Goal: Task Accomplishment & Management: Use online tool/utility

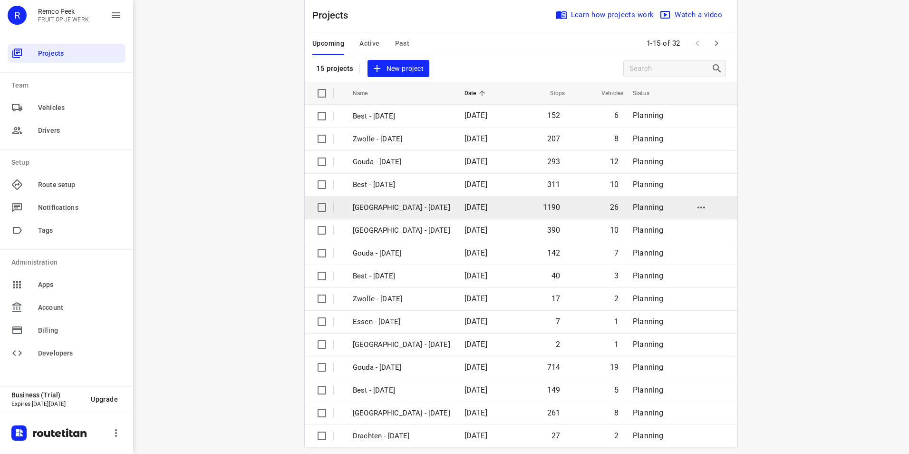
scroll to position [27, 0]
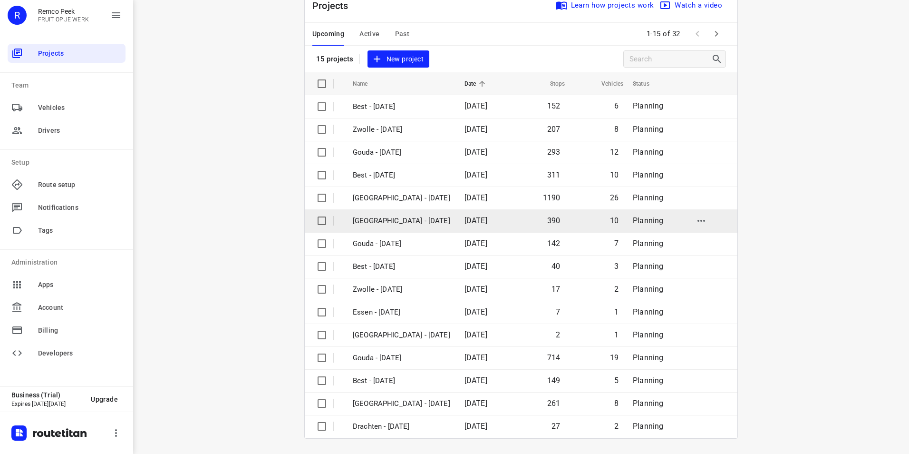
click at [382, 222] on p "[GEOGRAPHIC_DATA] - [DATE]" at bounding box center [401, 220] width 97 height 11
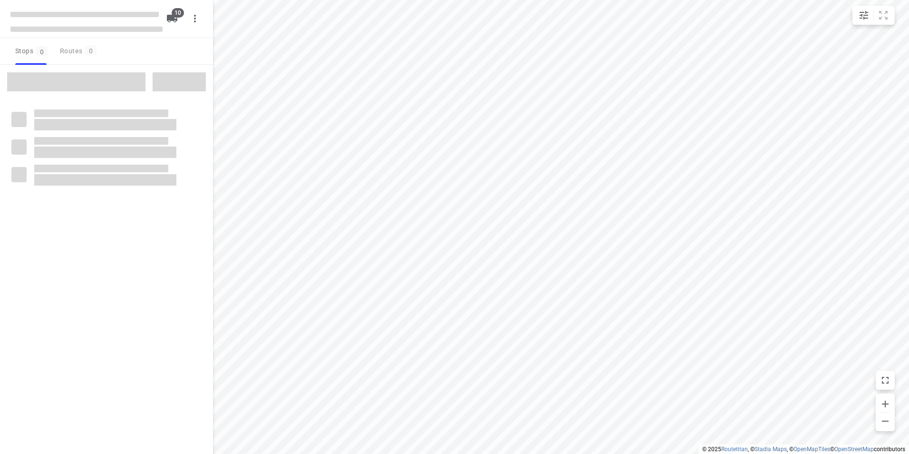
checkbox input "true"
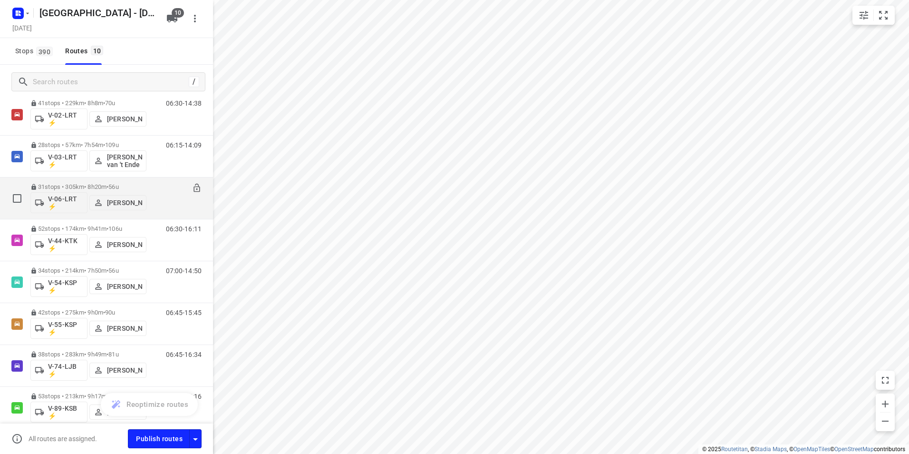
scroll to position [11, 0]
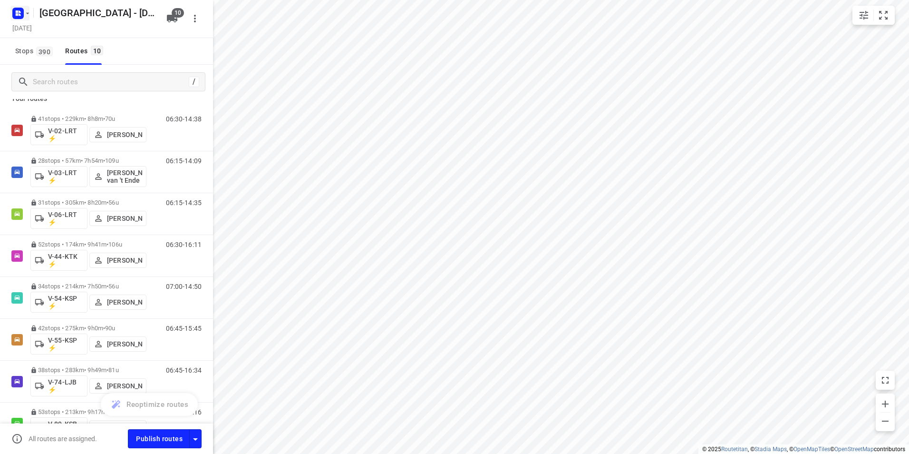
click at [16, 13] on icon "button" at bounding box center [17, 14] width 2 height 2
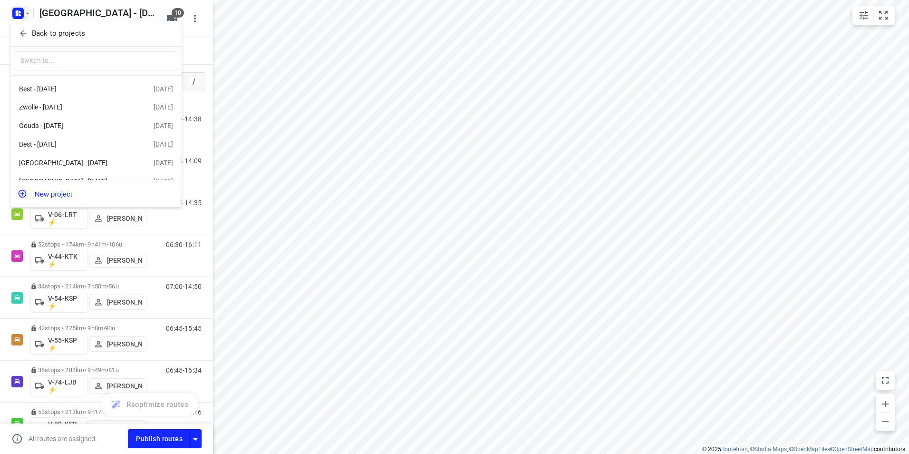
click at [46, 31] on p "Back to projects" at bounding box center [58, 33] width 53 height 11
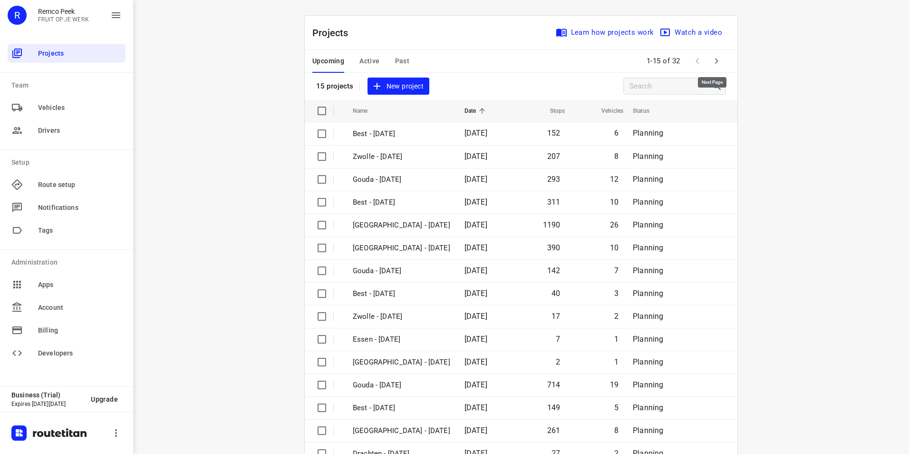
click at [711, 61] on icon "button" at bounding box center [716, 60] width 11 height 11
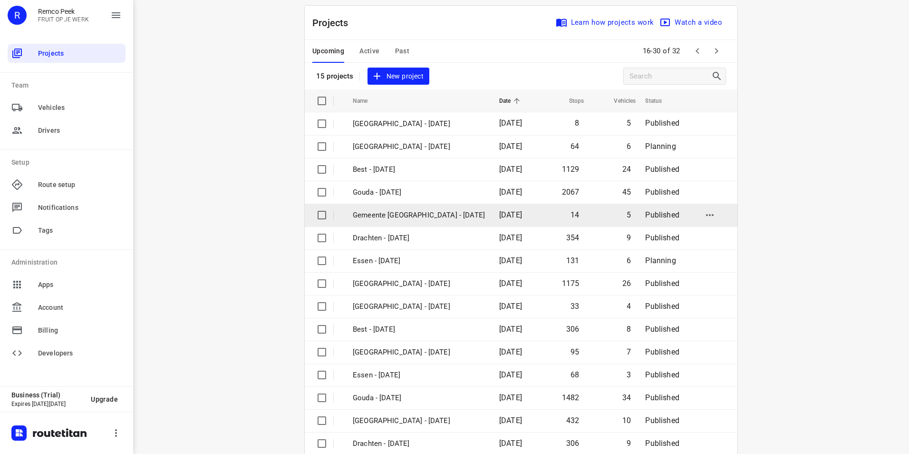
scroll to position [27, 0]
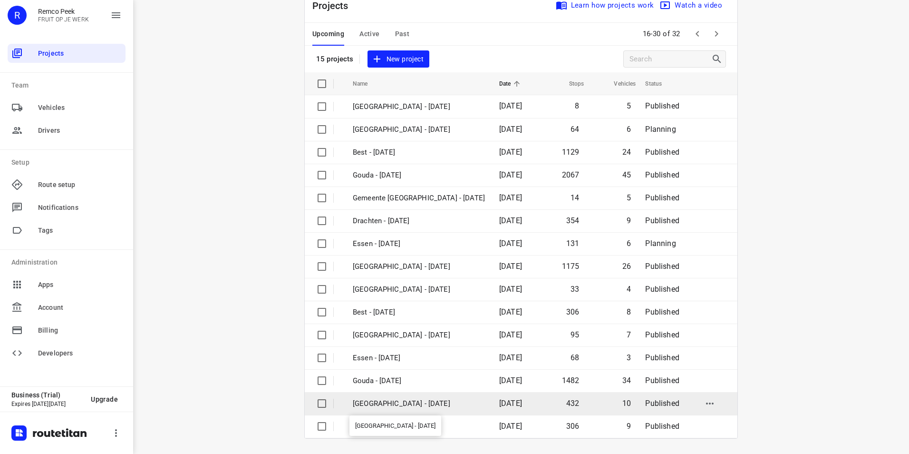
click at [365, 400] on p "[GEOGRAPHIC_DATA] - [DATE]" at bounding box center [419, 403] width 132 height 11
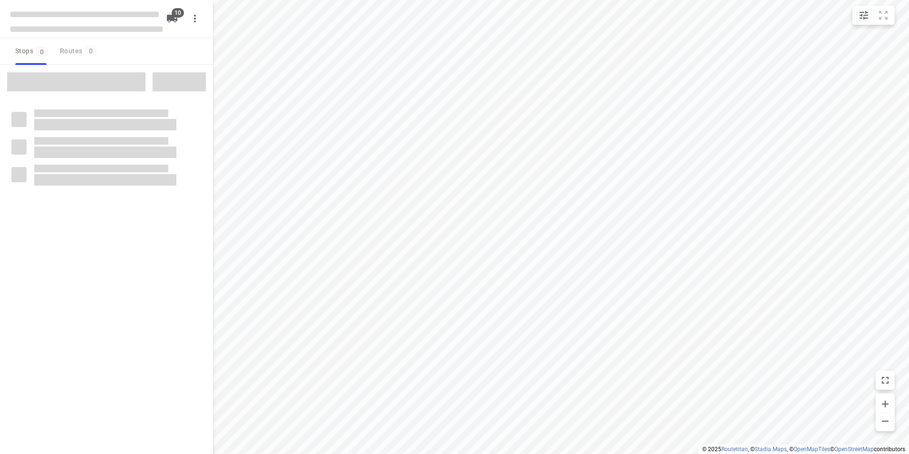
checkbox input "true"
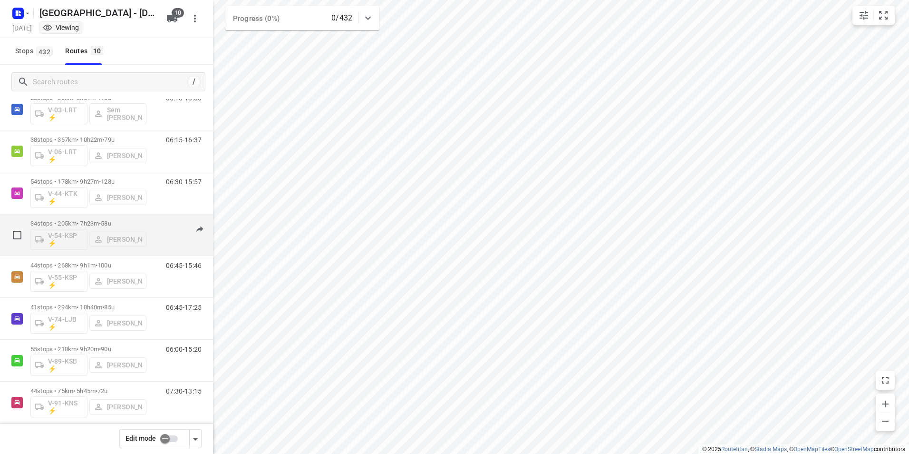
scroll to position [125, 0]
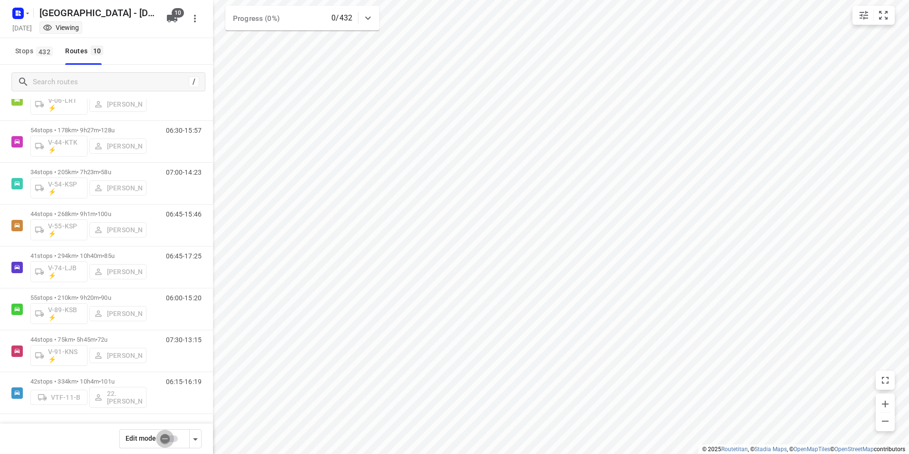
click at [167, 441] on input "checkbox" at bounding box center [165, 438] width 54 height 18
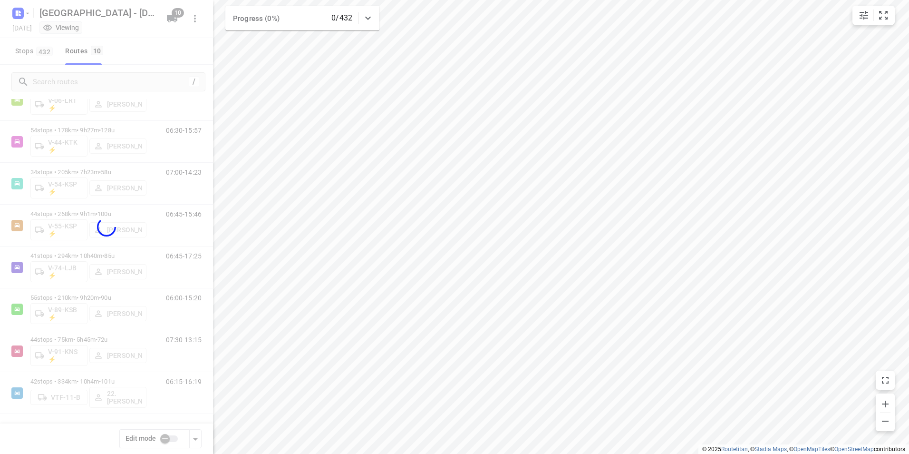
checkbox input "true"
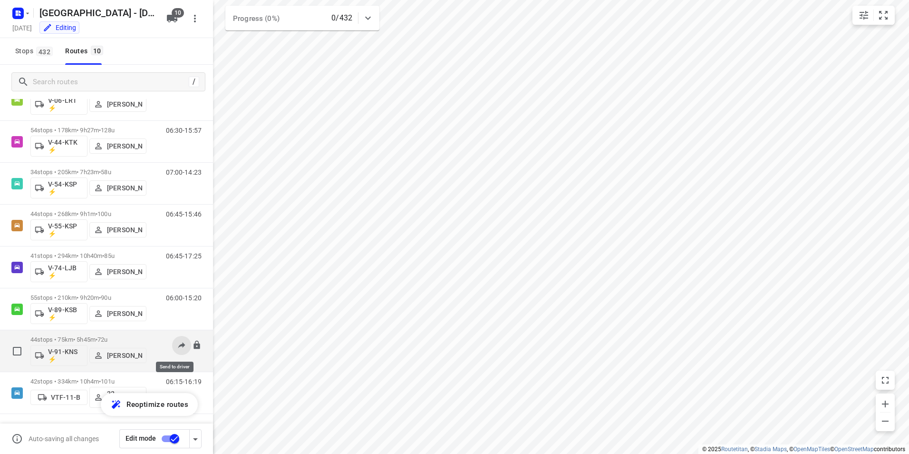
click at [177, 349] on icon at bounding box center [182, 345] width 10 height 10
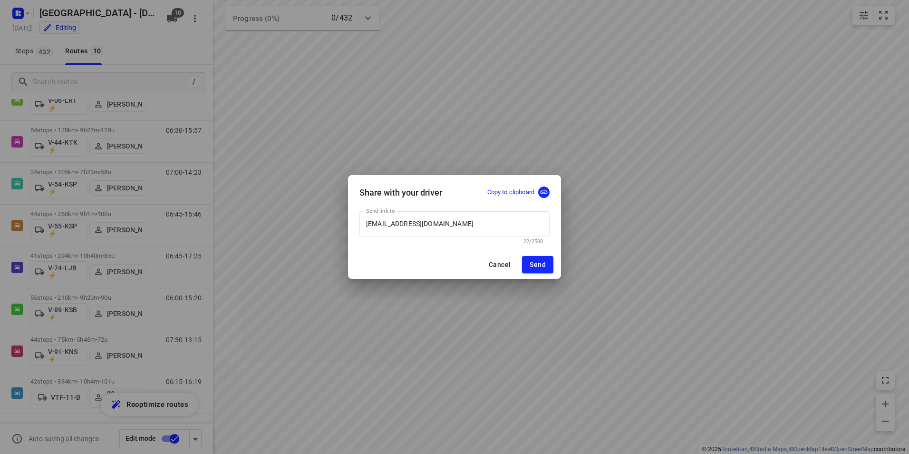
click at [494, 264] on span "Cancel" at bounding box center [500, 265] width 22 height 8
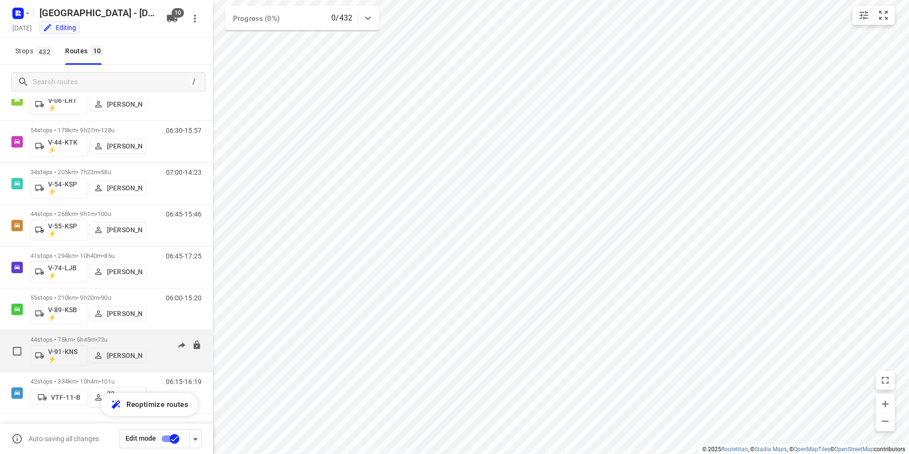
click at [123, 358] on p "[PERSON_NAME]" at bounding box center [124, 355] width 35 height 8
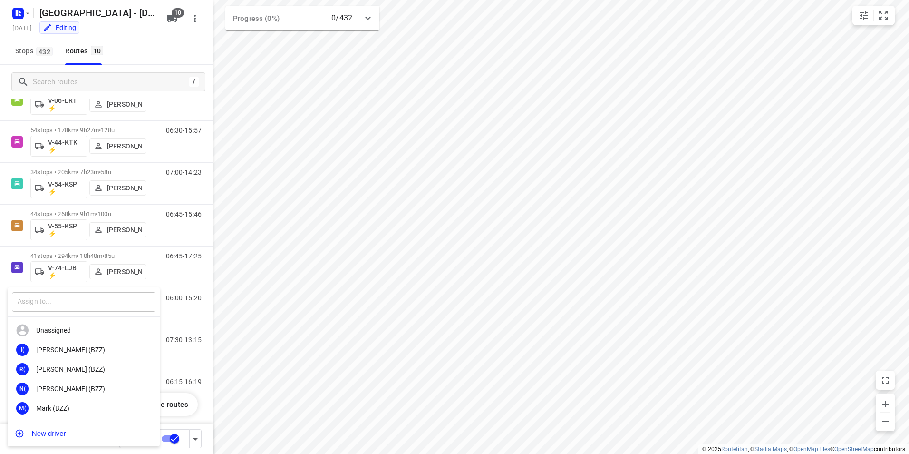
click at [68, 302] on input "text" at bounding box center [84, 301] width 144 height 19
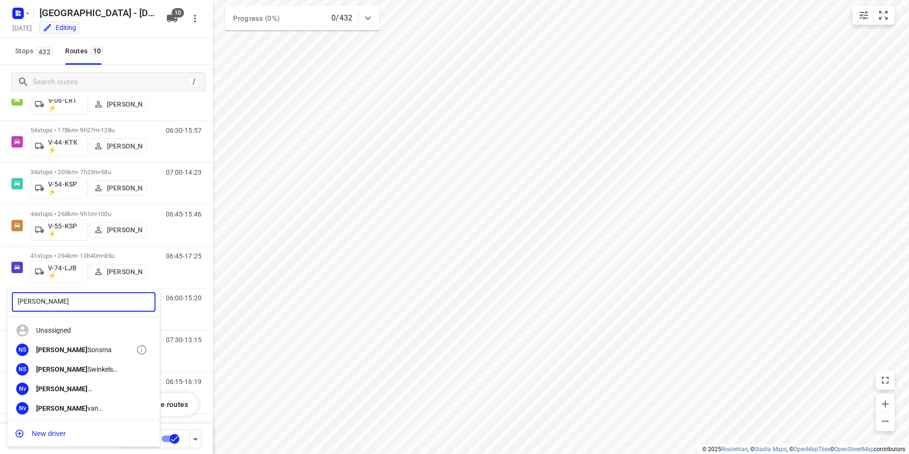
type input "[PERSON_NAME]"
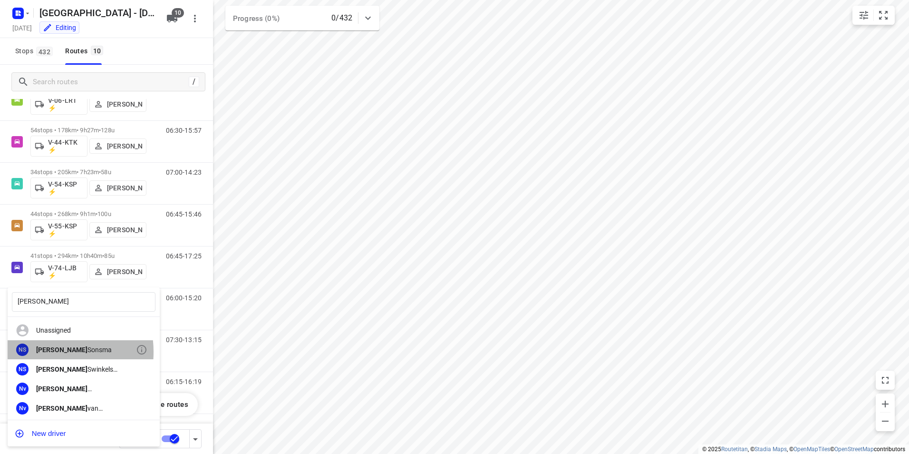
click at [45, 351] on b "[PERSON_NAME]" at bounding box center [61, 350] width 51 height 8
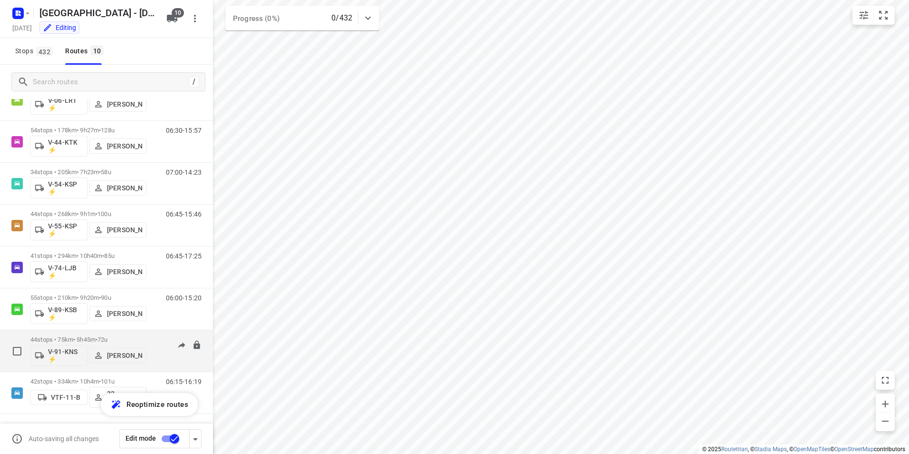
scroll to position [0, 0]
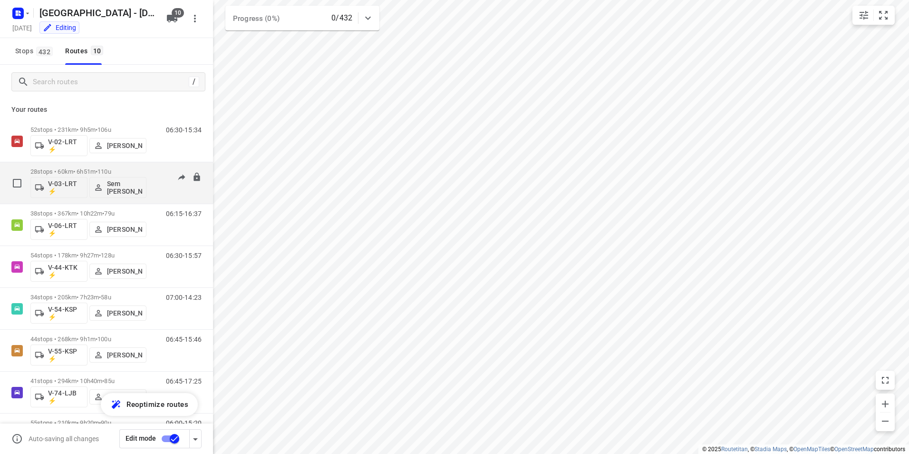
click at [129, 168] on p "28 stops • 60km • 6h51m • 110u" at bounding box center [88, 171] width 116 height 7
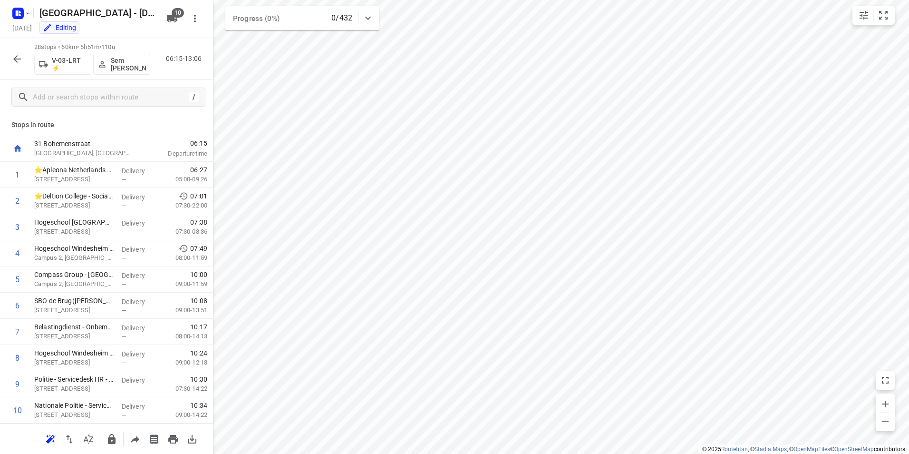
click at [116, 67] on p "Sem [PERSON_NAME]" at bounding box center [128, 64] width 35 height 15
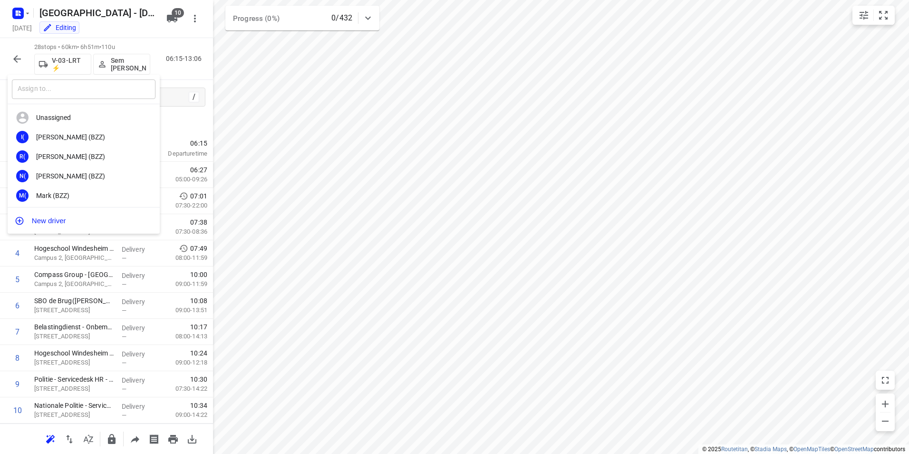
click at [56, 87] on input "text" at bounding box center [84, 88] width 144 height 19
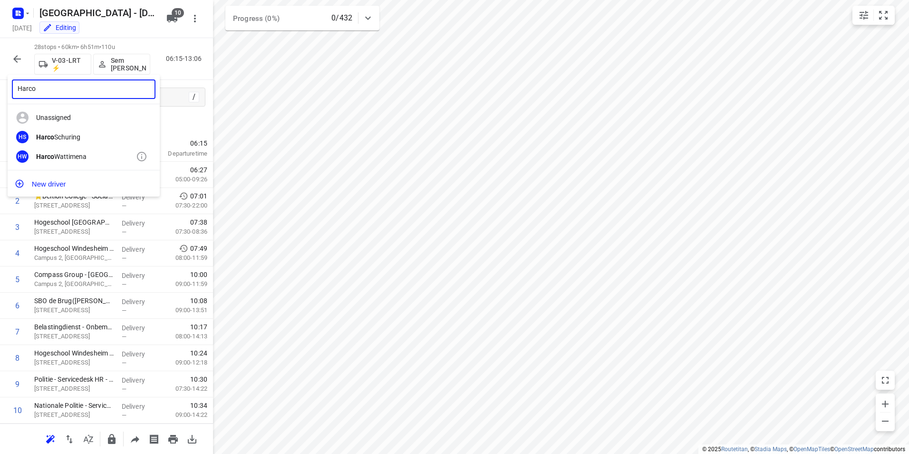
type input "Harco"
click at [59, 155] on div "[PERSON_NAME]" at bounding box center [86, 157] width 100 height 8
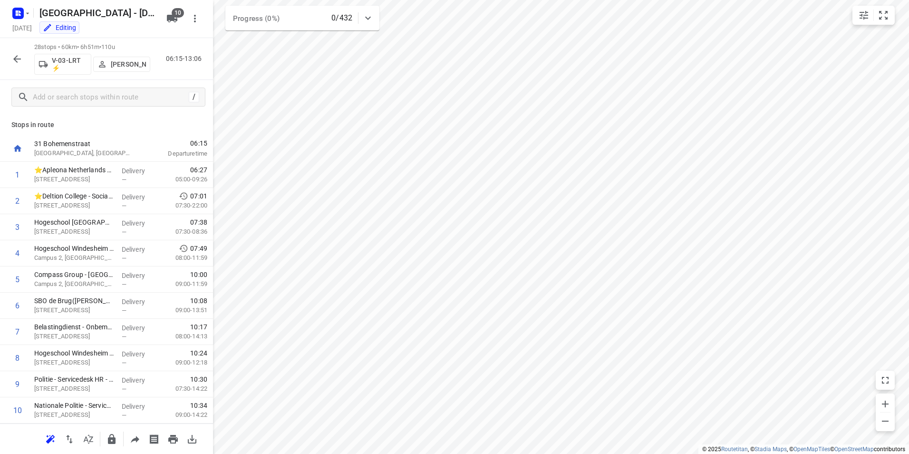
click at [18, 58] on icon "button" at bounding box center [17, 59] width 8 height 8
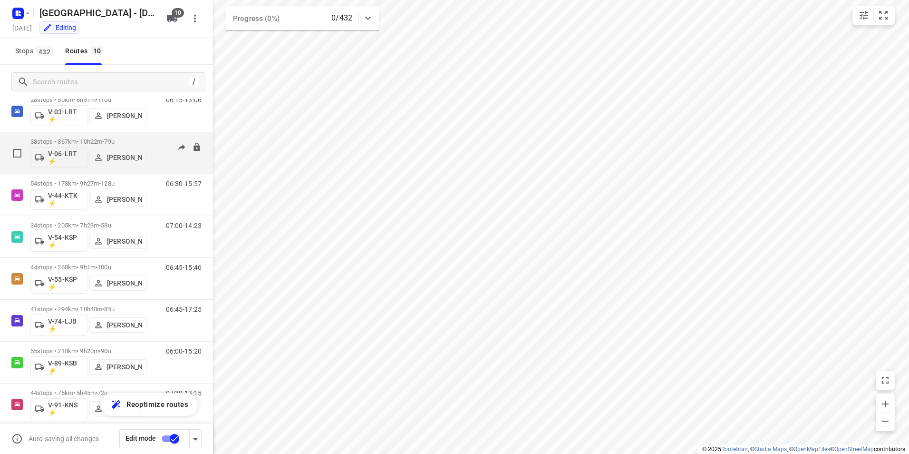
scroll to position [125, 0]
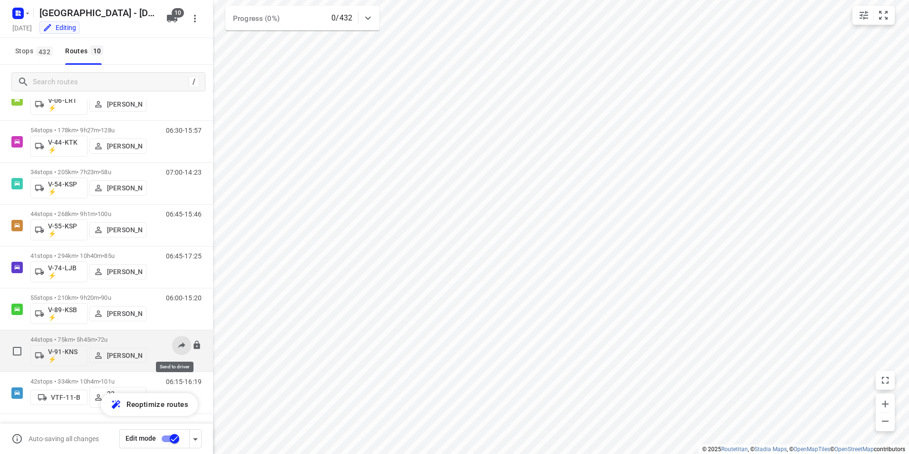
click at [178, 345] on icon at bounding box center [181, 345] width 7 height 6
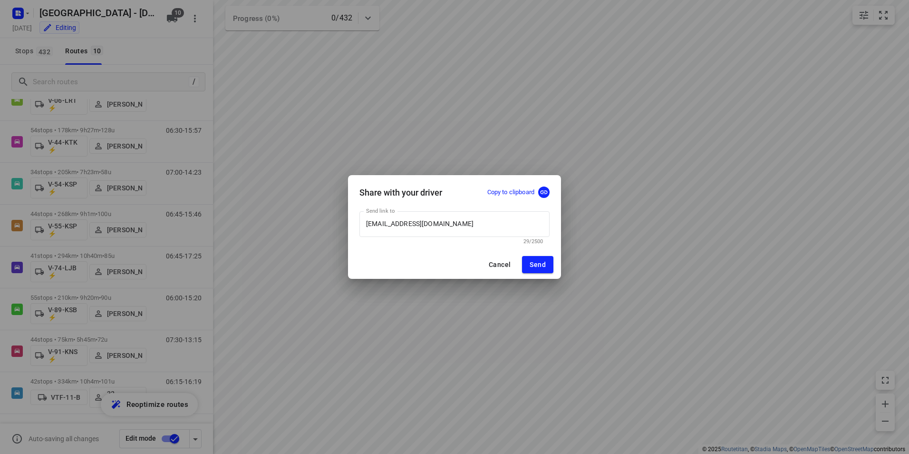
click at [503, 265] on span "Cancel" at bounding box center [500, 265] width 22 height 8
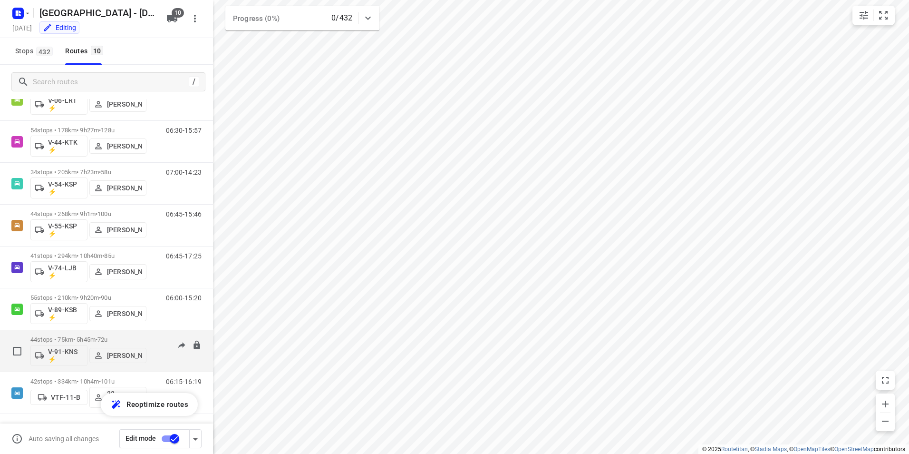
click at [121, 352] on p "[PERSON_NAME]" at bounding box center [124, 355] width 35 height 8
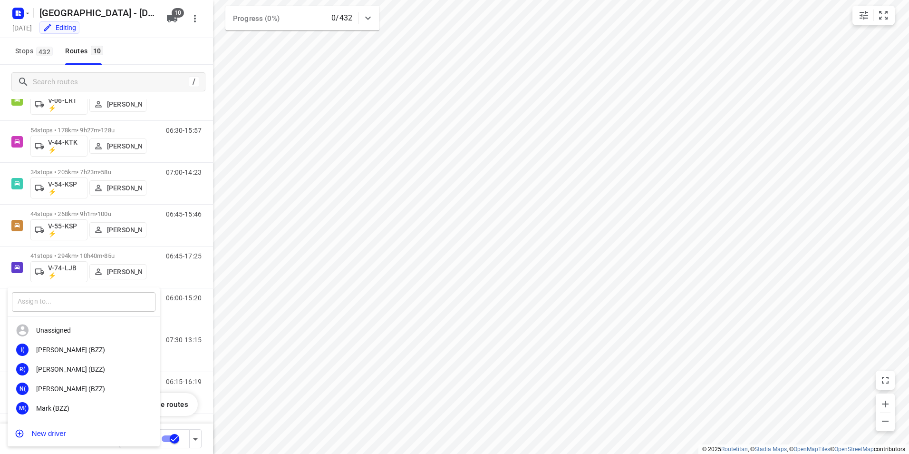
click at [88, 306] on input "text" at bounding box center [84, 301] width 144 height 19
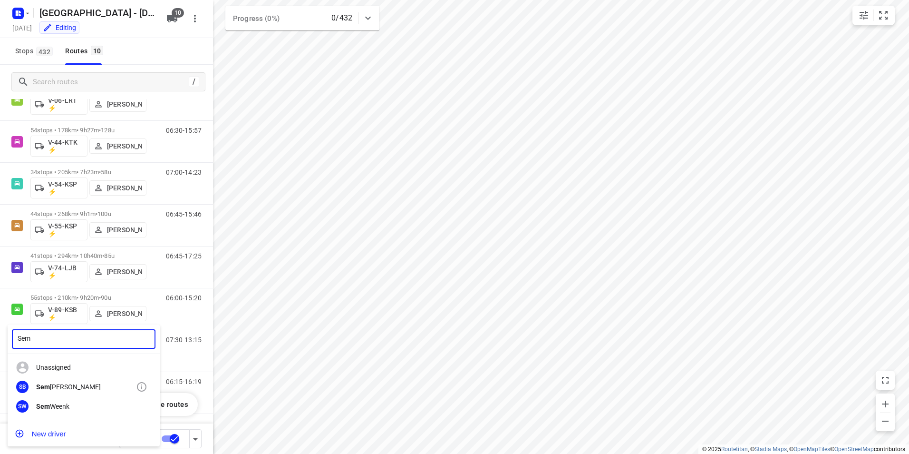
type input "Sem"
click at [55, 385] on div "Sem [PERSON_NAME]" at bounding box center [86, 387] width 100 height 8
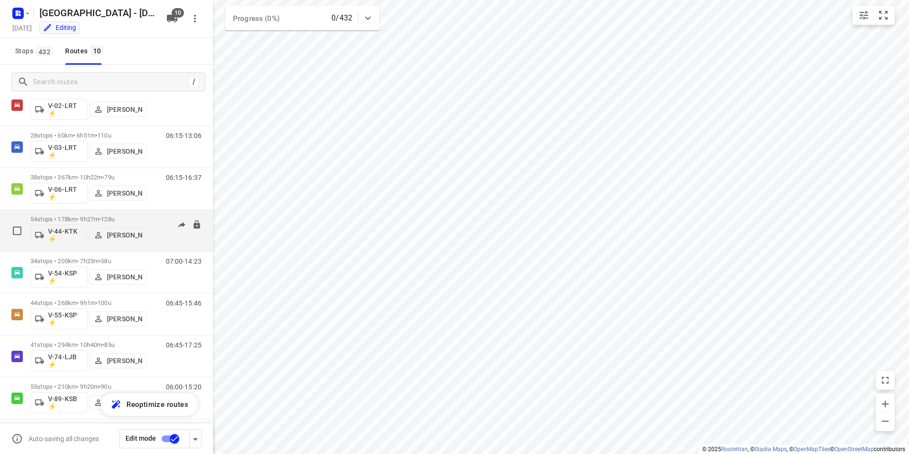
scroll to position [0, 0]
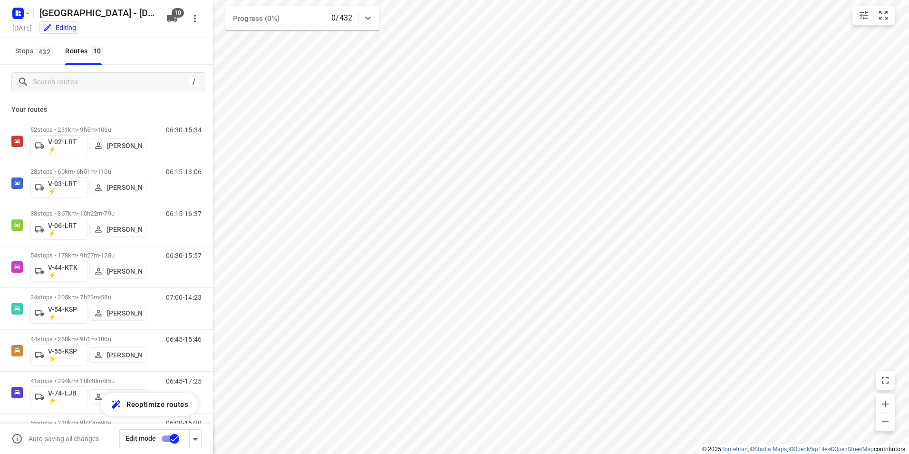
click at [155, 36] on div "[GEOGRAPHIC_DATA] - [DATE] [DATE] Editing 10" at bounding box center [106, 19] width 213 height 38
click at [104, 79] on input "Search routes" at bounding box center [109, 82] width 152 height 15
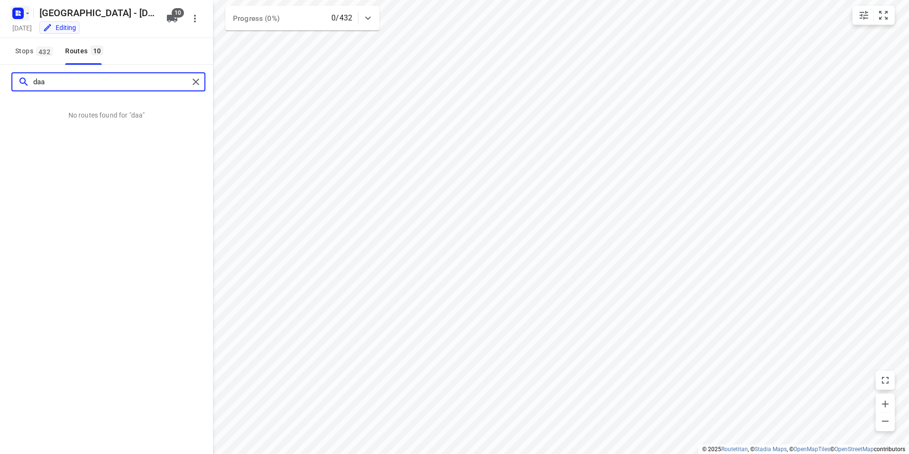
type input "daa"
click at [17, 15] on icon "button" at bounding box center [17, 14] width 2 height 2
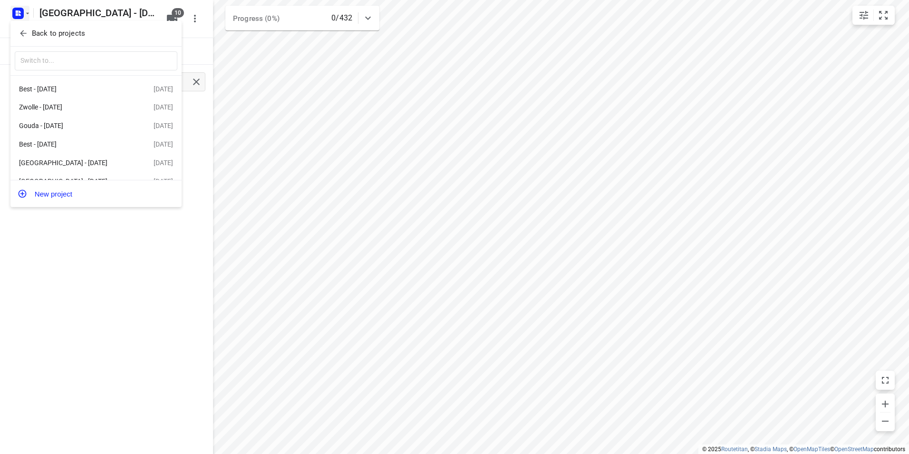
click at [39, 32] on p "Back to projects" at bounding box center [58, 33] width 53 height 11
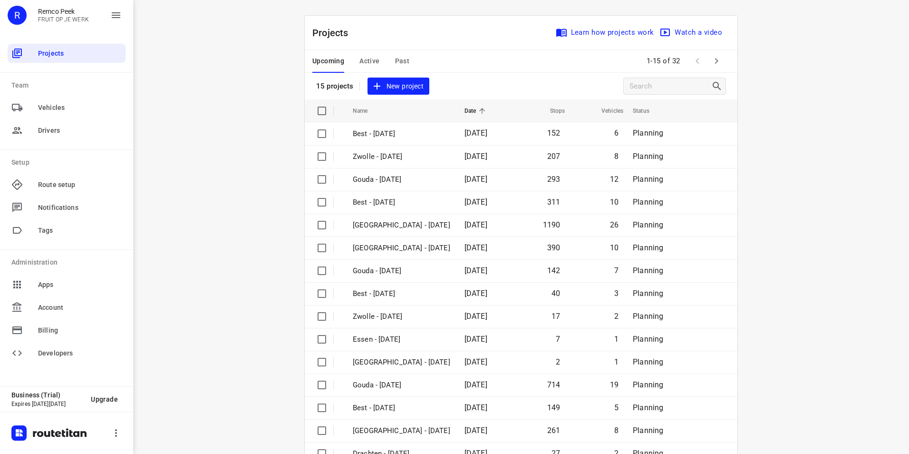
click at [368, 63] on span "Active" at bounding box center [369, 61] width 20 height 12
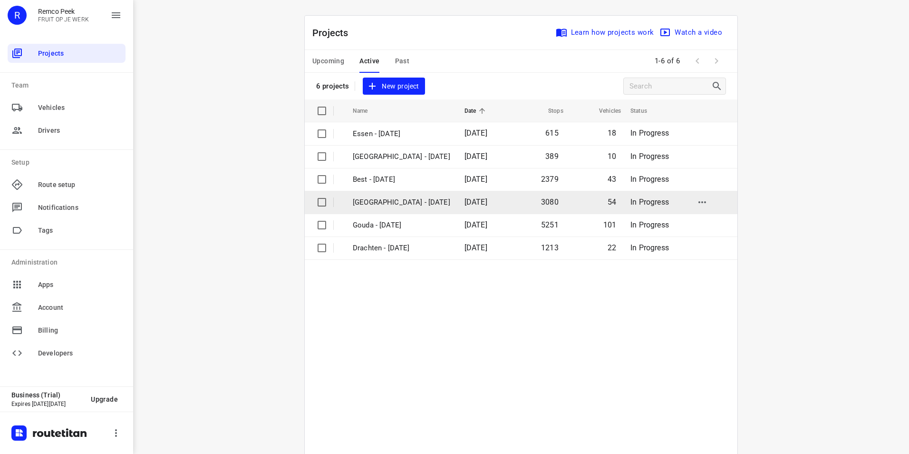
click at [383, 200] on p "[GEOGRAPHIC_DATA] - [DATE]" at bounding box center [401, 202] width 97 height 11
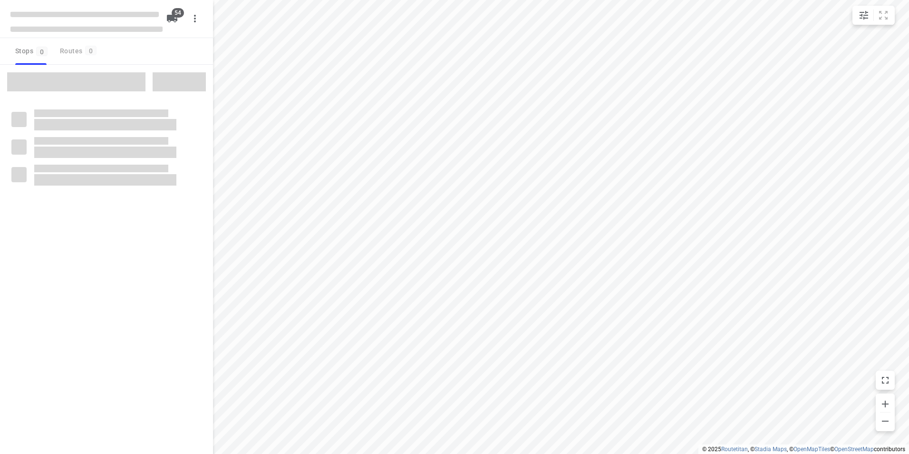
checkbox input "true"
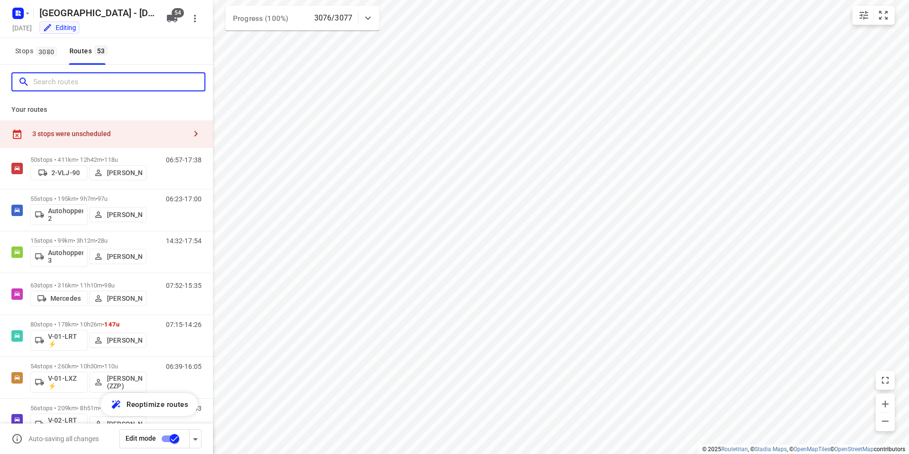
click at [84, 78] on input "Search routes" at bounding box center [118, 82] width 171 height 15
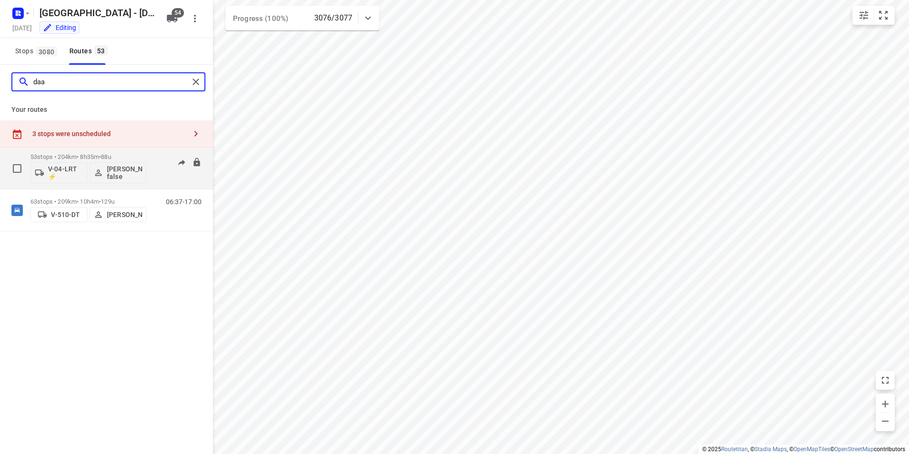
type input "daa"
click at [97, 153] on div "53 stops • 204km • 8h35m • 88u V-04-LRT ⚡ [PERSON_NAME] false" at bounding box center [88, 167] width 116 height 39
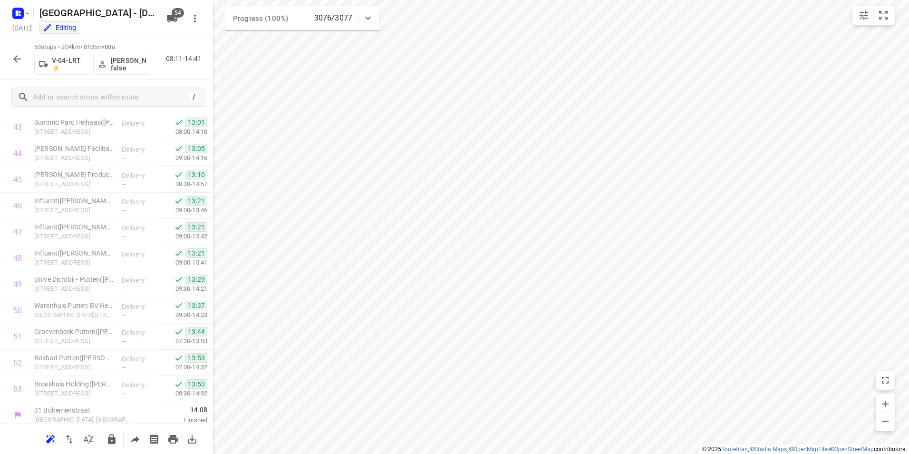
scroll to position [1178, 0]
